Goal: Information Seeking & Learning: Learn about a topic

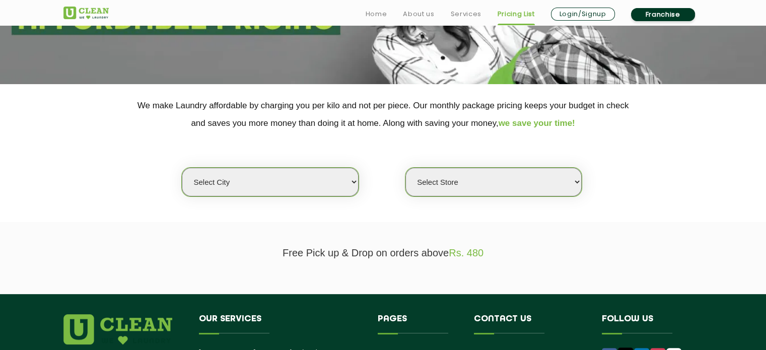
scroll to position [151, 0]
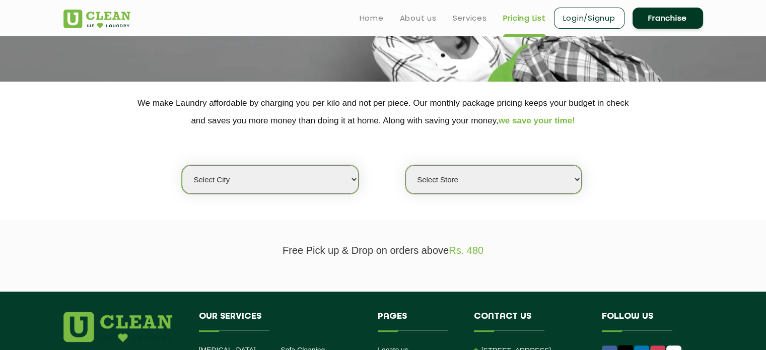
click at [331, 171] on select "Select city" at bounding box center [270, 179] width 176 height 29
click at [325, 177] on select "Select city" at bounding box center [270, 179] width 176 height 29
click at [324, 177] on select "Select city" at bounding box center [270, 179] width 176 height 29
click at [283, 183] on select "Select city" at bounding box center [270, 179] width 176 height 29
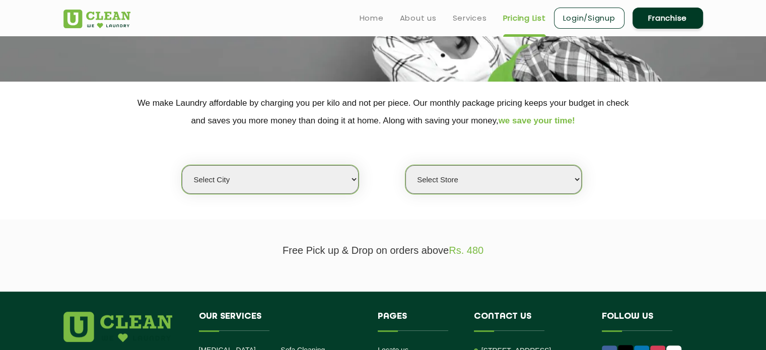
click at [282, 183] on select "Select city" at bounding box center [270, 179] width 176 height 29
click at [281, 183] on select "Select city" at bounding box center [270, 179] width 176 height 29
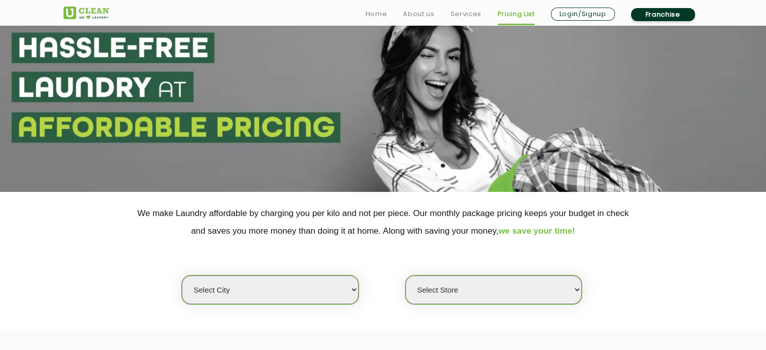
scroll to position [151, 0]
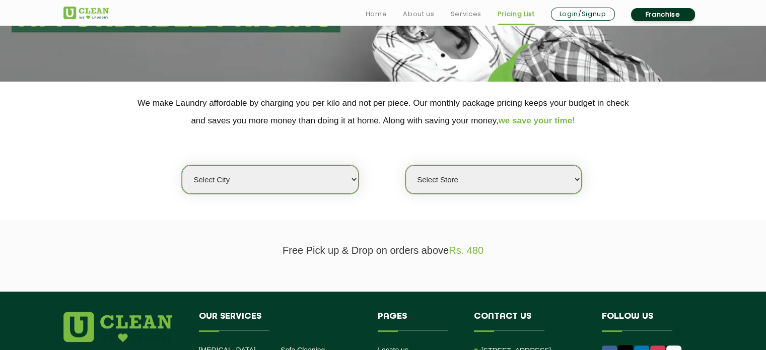
click at [221, 173] on select "Select city" at bounding box center [270, 179] width 176 height 29
click at [222, 173] on select "Select city" at bounding box center [270, 179] width 176 height 29
click at [549, 189] on select "Select Store" at bounding box center [494, 179] width 176 height 29
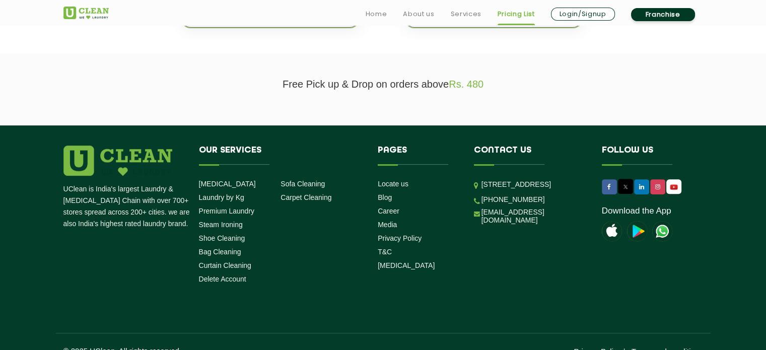
scroll to position [334, 0]
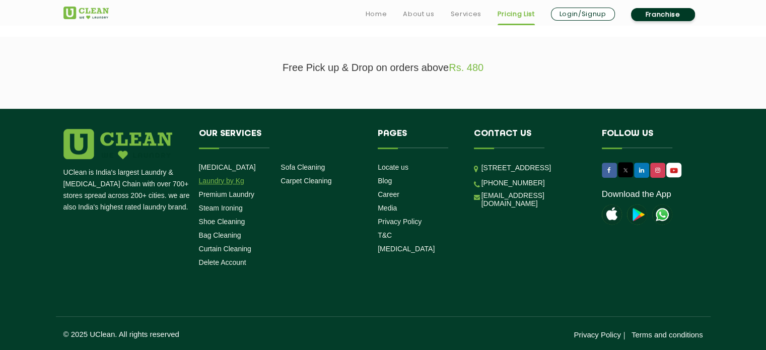
click at [204, 180] on link "Laundry by Kg" at bounding box center [221, 181] width 45 height 8
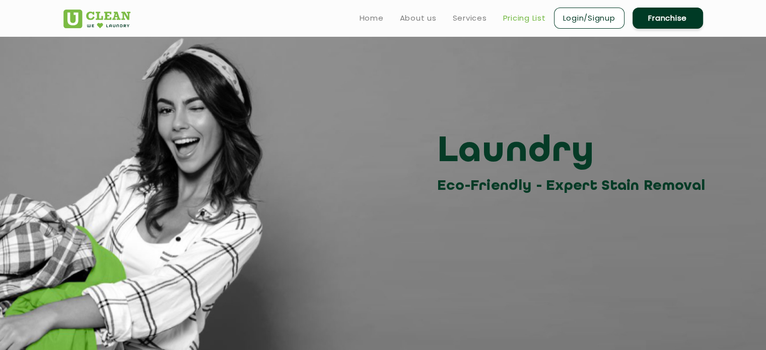
click at [508, 20] on link "Pricing List" at bounding box center [524, 18] width 43 height 12
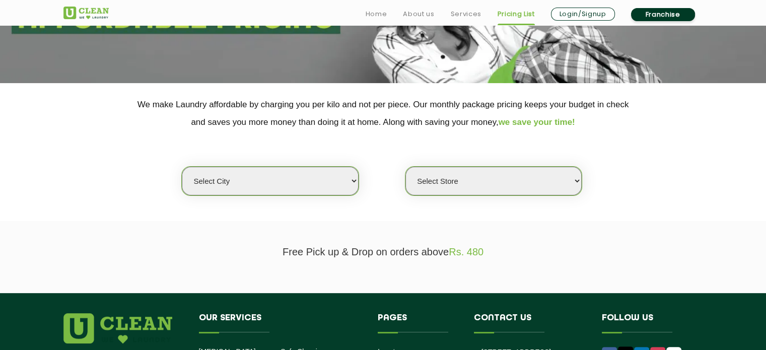
scroll to position [151, 0]
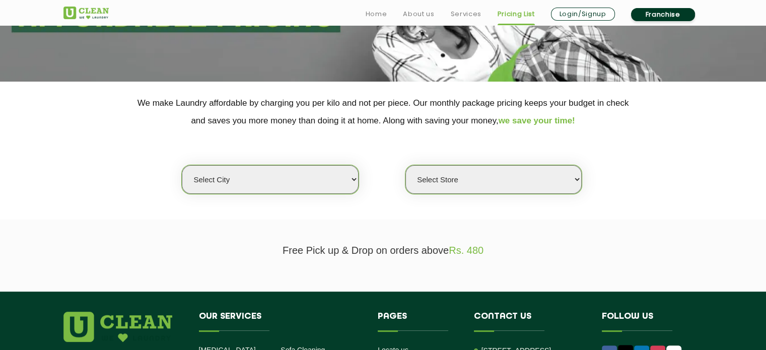
click at [317, 173] on select "Select city" at bounding box center [270, 179] width 176 height 29
click at [331, 179] on select "Select city" at bounding box center [270, 179] width 176 height 29
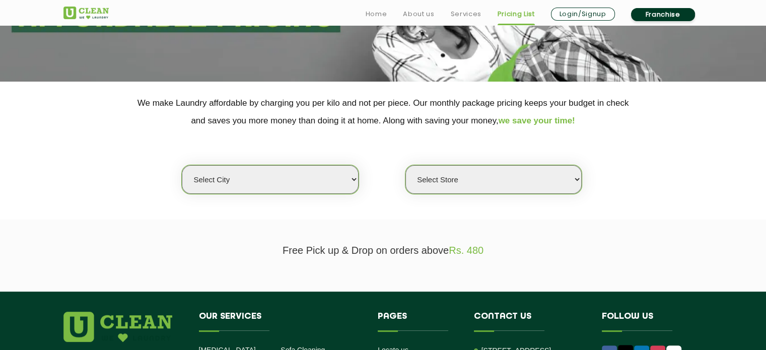
click at [331, 179] on select "Select city" at bounding box center [270, 179] width 176 height 29
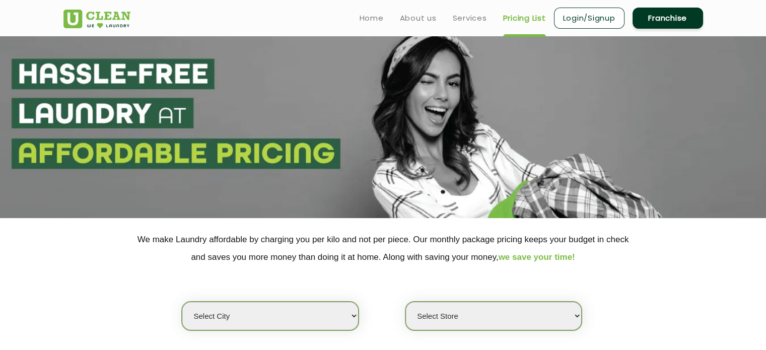
scroll to position [0, 0]
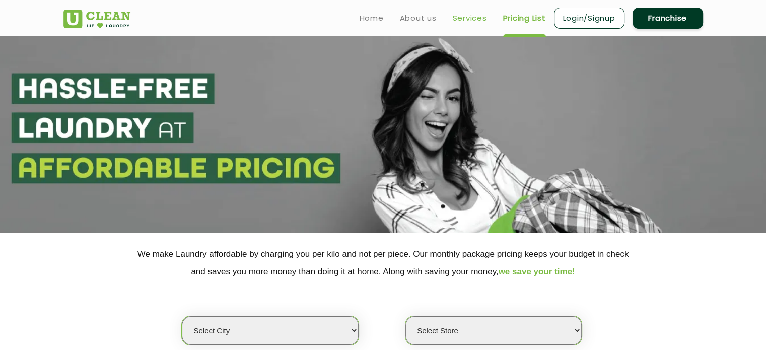
click at [461, 20] on link "Services" at bounding box center [470, 18] width 34 height 12
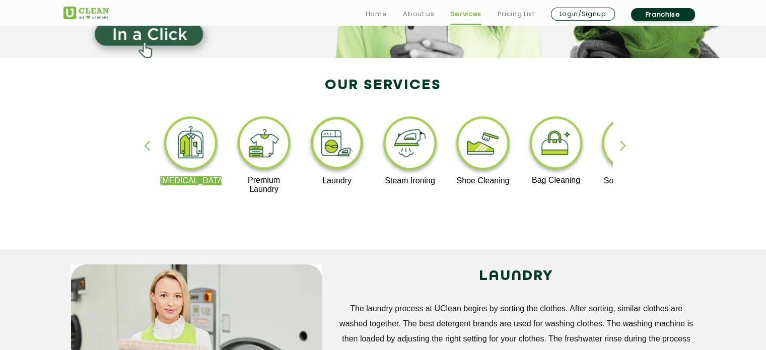
scroll to position [202, 0]
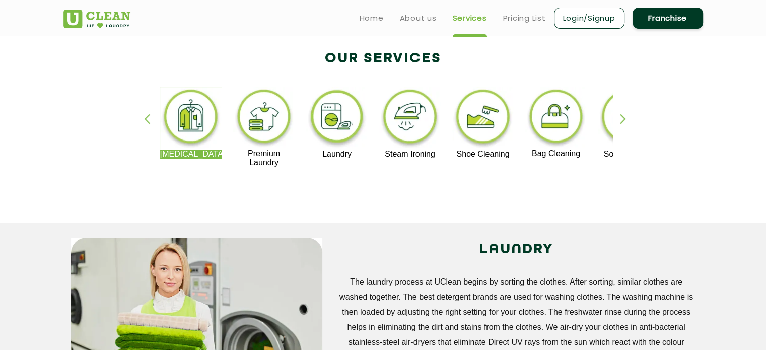
click at [349, 124] on img at bounding box center [337, 118] width 62 height 62
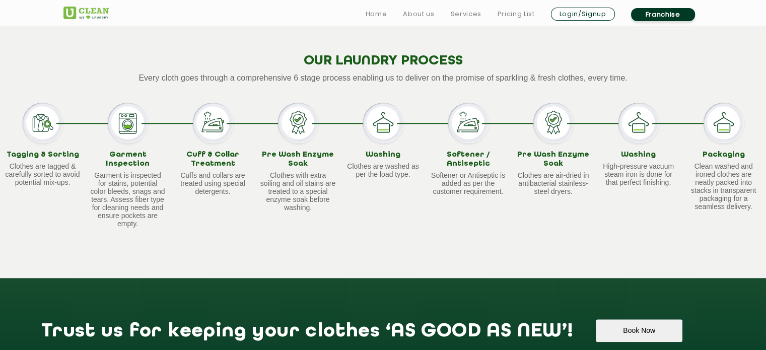
scroll to position [907, 0]
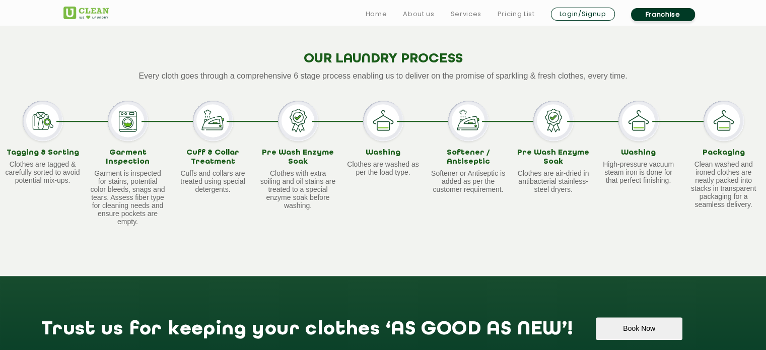
scroll to position [202, 0]
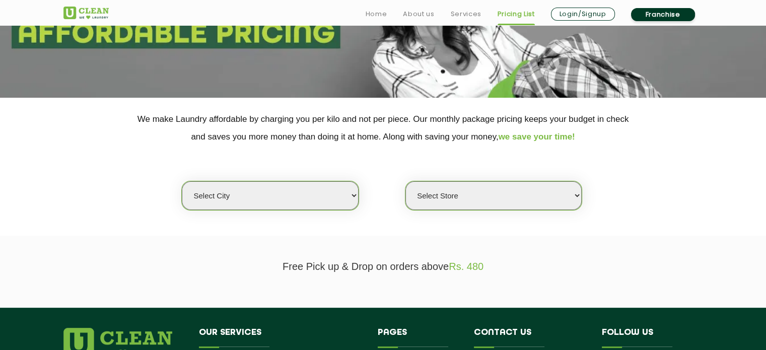
scroll to position [151, 0]
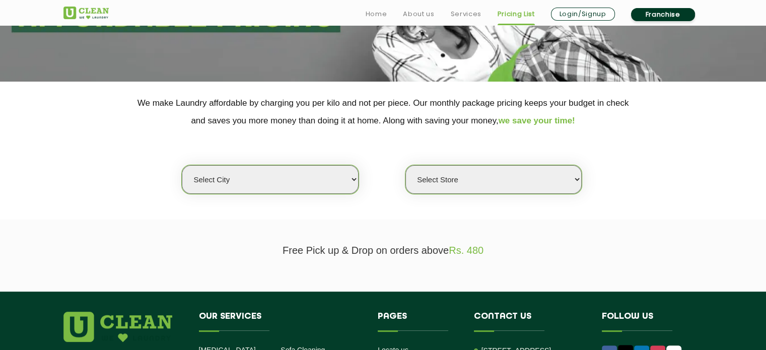
click at [190, 169] on select "Select city" at bounding box center [270, 179] width 176 height 29
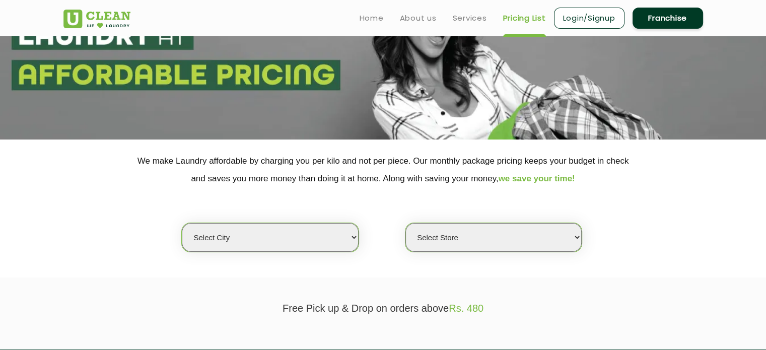
scroll to position [0, 0]
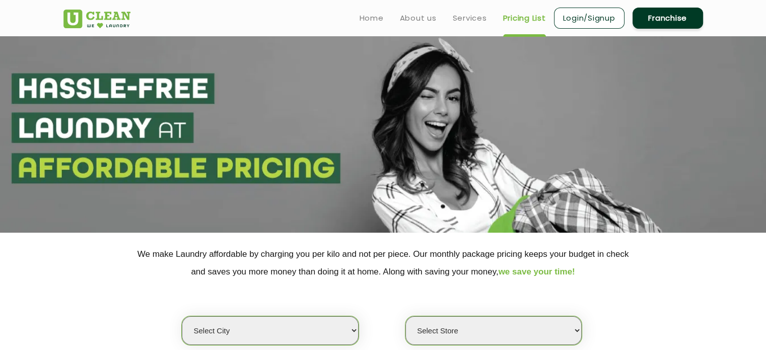
click at [281, 340] on select "Select city" at bounding box center [270, 330] width 176 height 29
click at [279, 327] on select "Select city" at bounding box center [270, 330] width 176 height 29
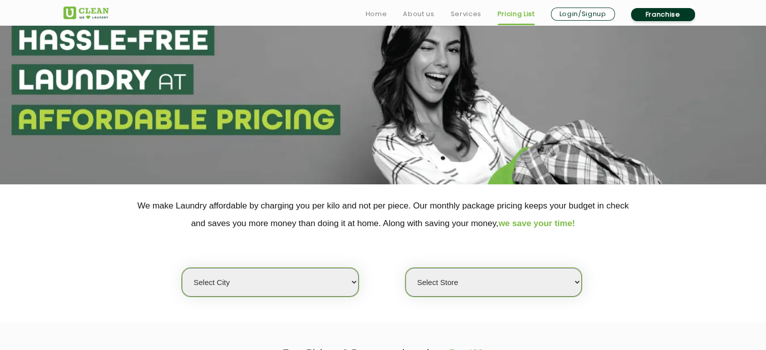
scroll to position [151, 0]
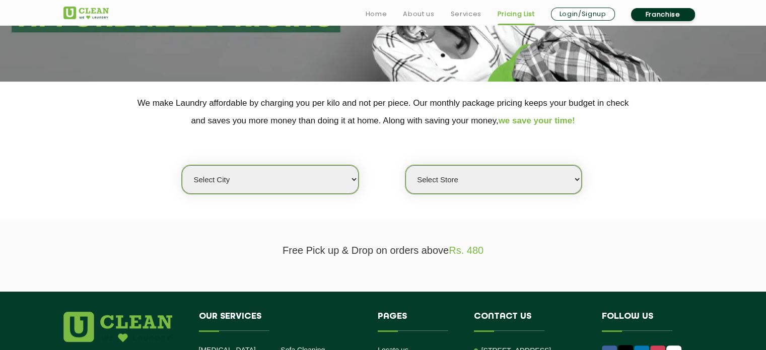
click at [270, 167] on select "Select city" at bounding box center [270, 179] width 176 height 29
click at [274, 171] on select "Select city" at bounding box center [270, 179] width 176 height 29
